Goal: Navigation & Orientation: Find specific page/section

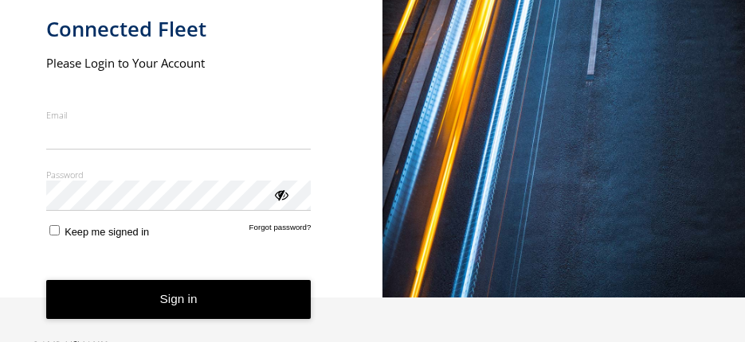
scroll to position [68, 0]
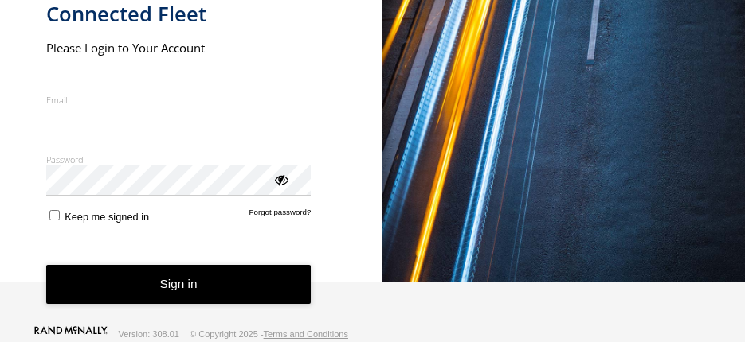
type input "**********"
click at [155, 277] on button "Sign in" at bounding box center [178, 284] width 265 height 39
